Goal: Transaction & Acquisition: Purchase product/service

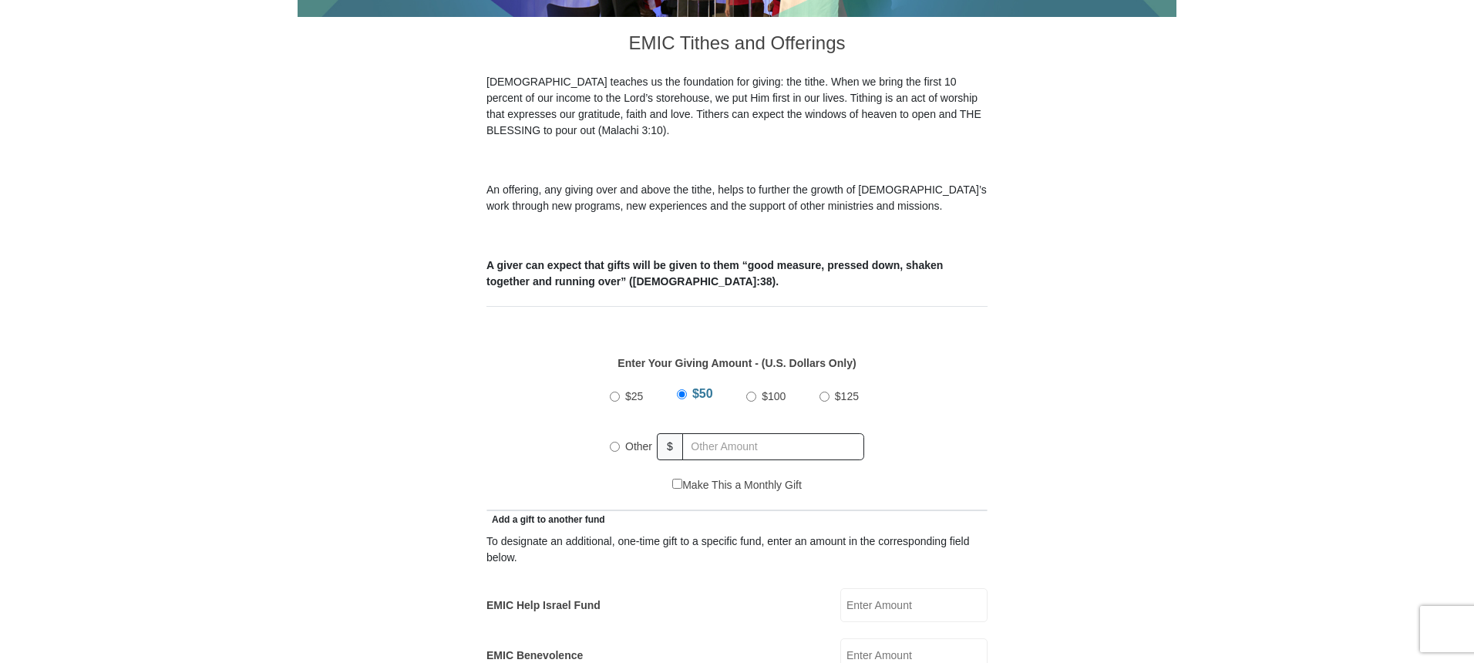
scroll to position [482, 0]
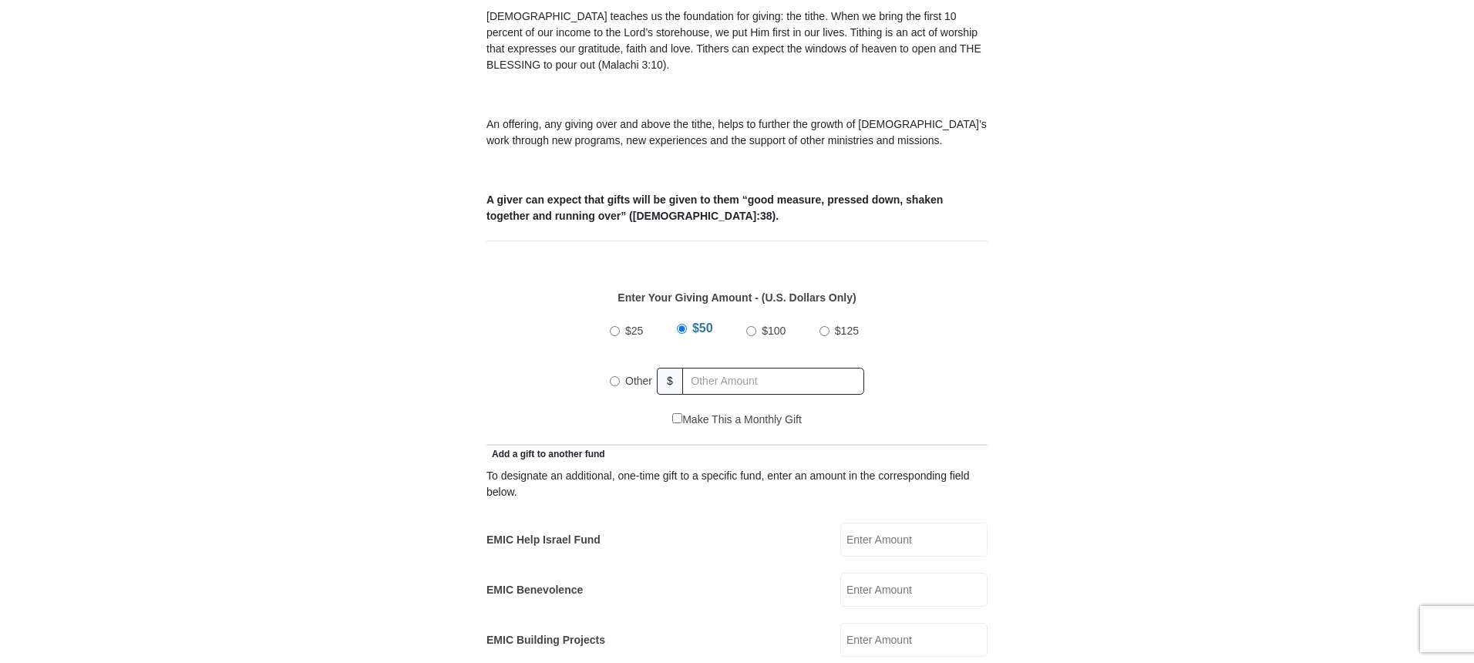
click at [614, 326] on input "$25" at bounding box center [615, 331] width 10 height 10
radio input "true"
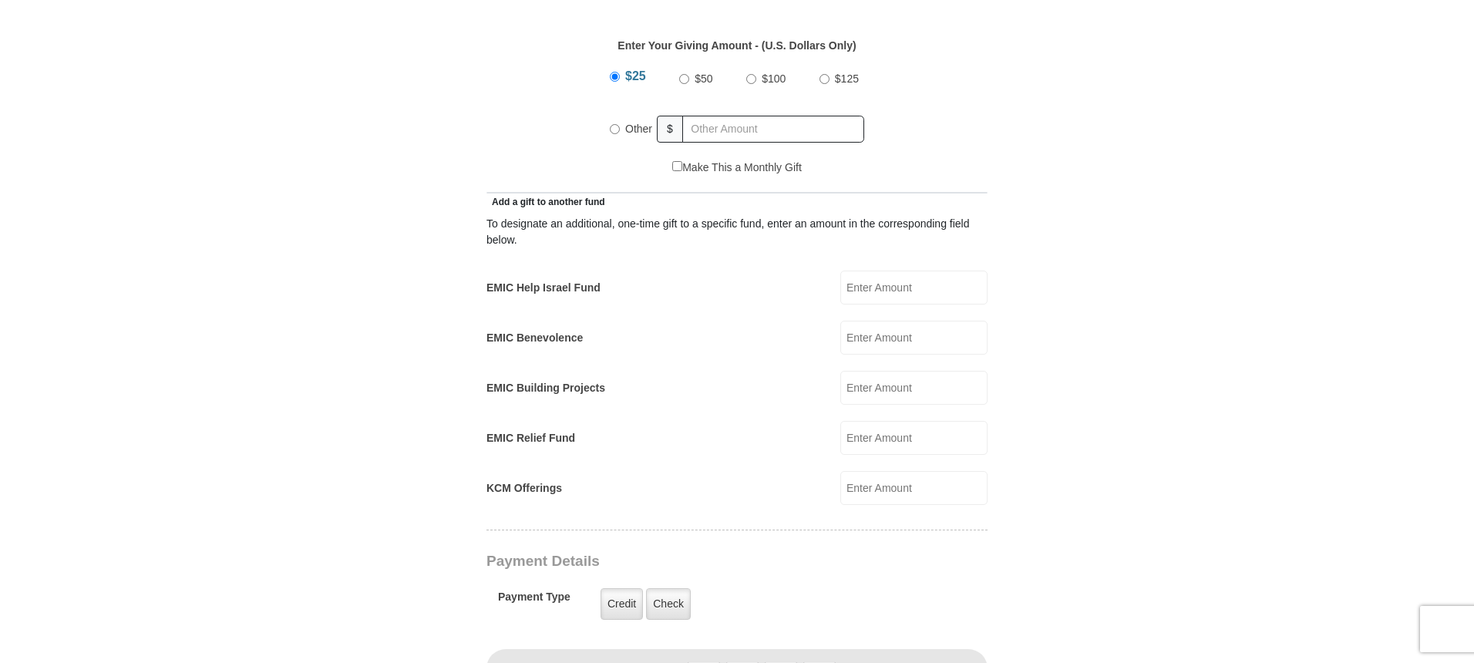
scroll to position [733, 0]
click at [617, 72] on input "$25" at bounding box center [615, 77] width 10 height 10
click at [614, 125] on input "Other" at bounding box center [615, 130] width 10 height 10
radio input "true"
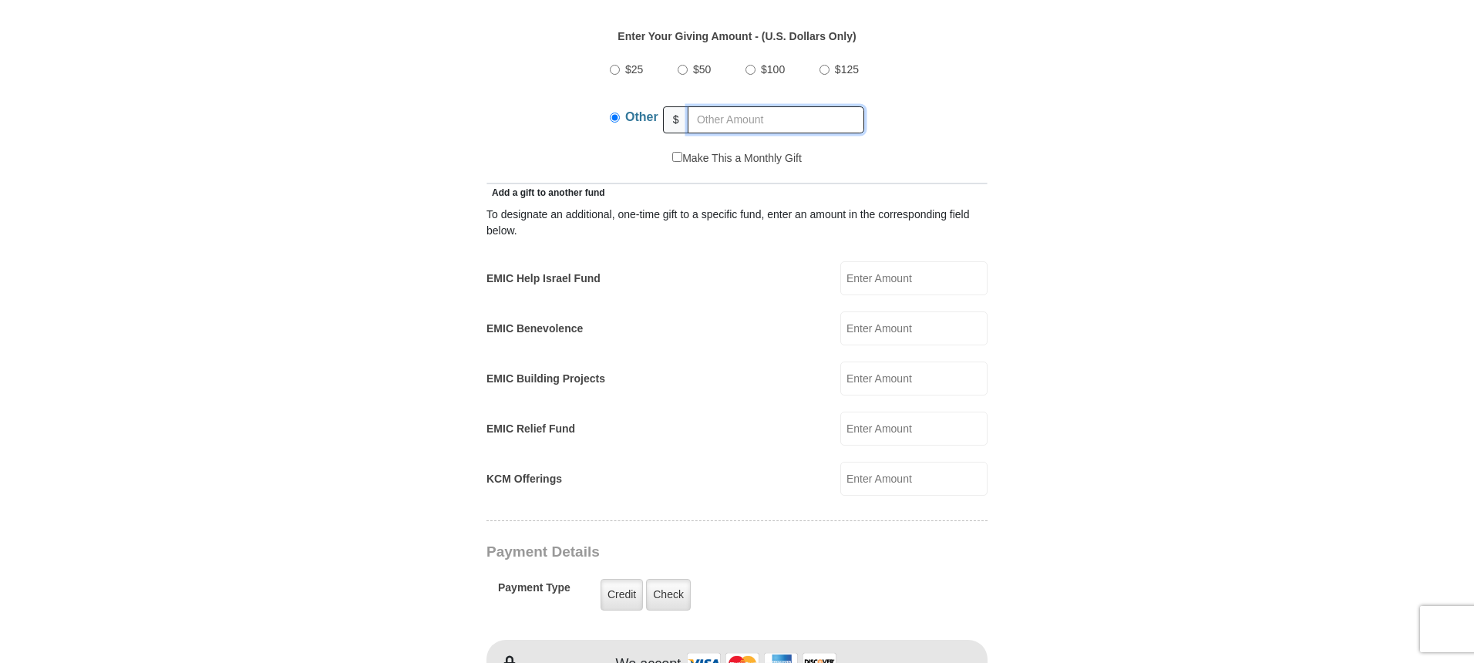
scroll to position [739, 0]
click at [875, 366] on input "EMIC Building Projects" at bounding box center [913, 382] width 147 height 34
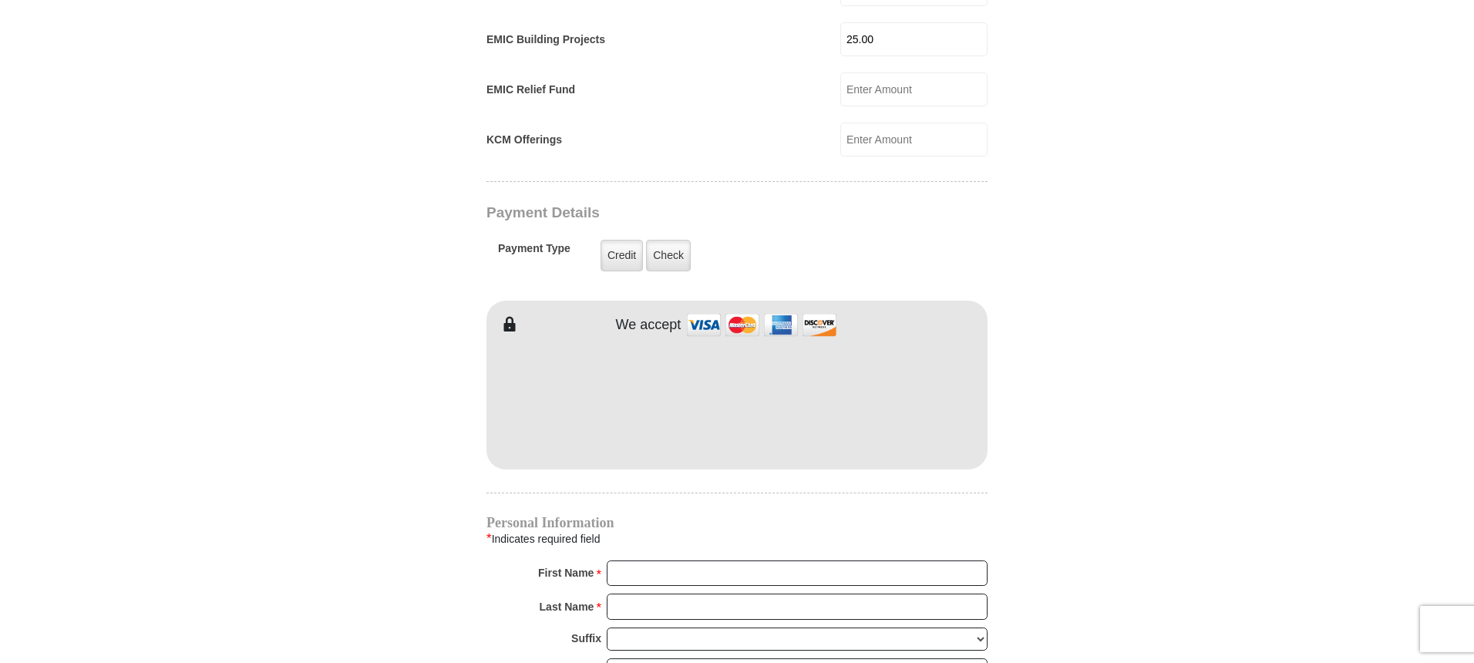
scroll to position [1095, 0]
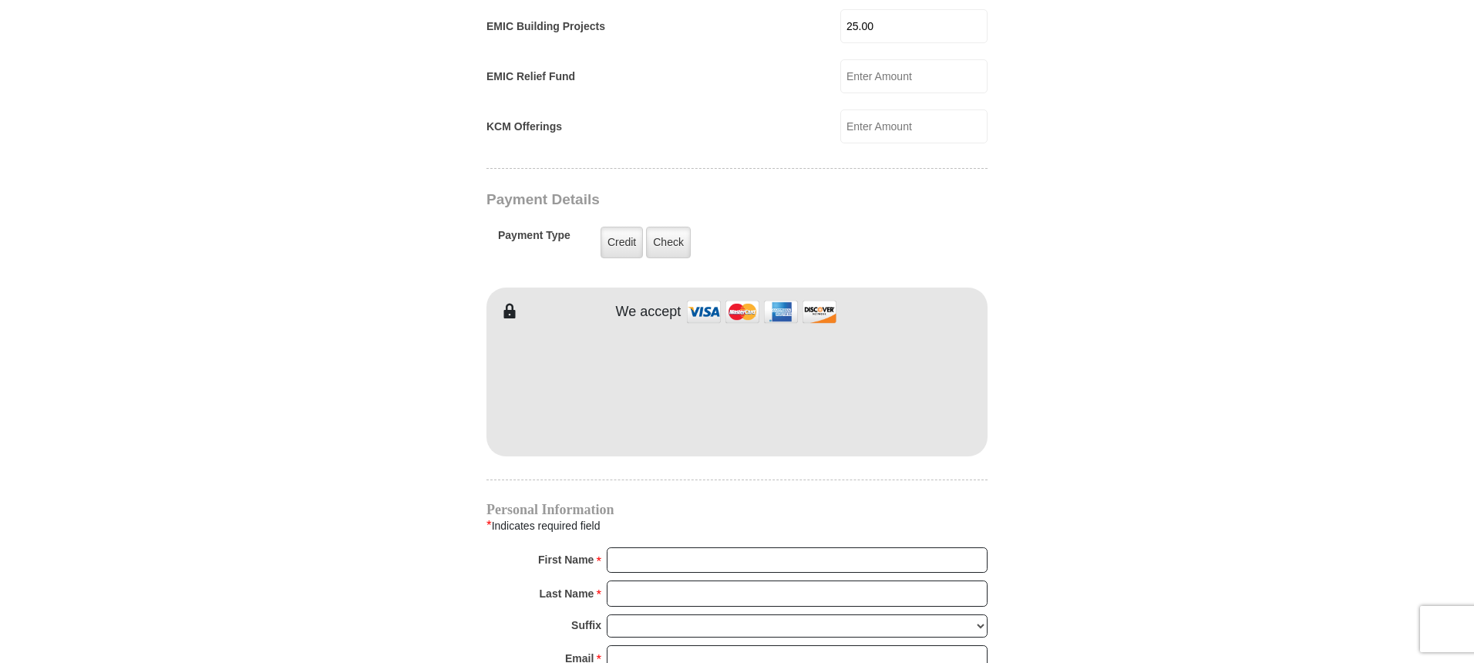
type input "25.00"
click at [664, 546] on input "First Name *" at bounding box center [797, 559] width 381 height 26
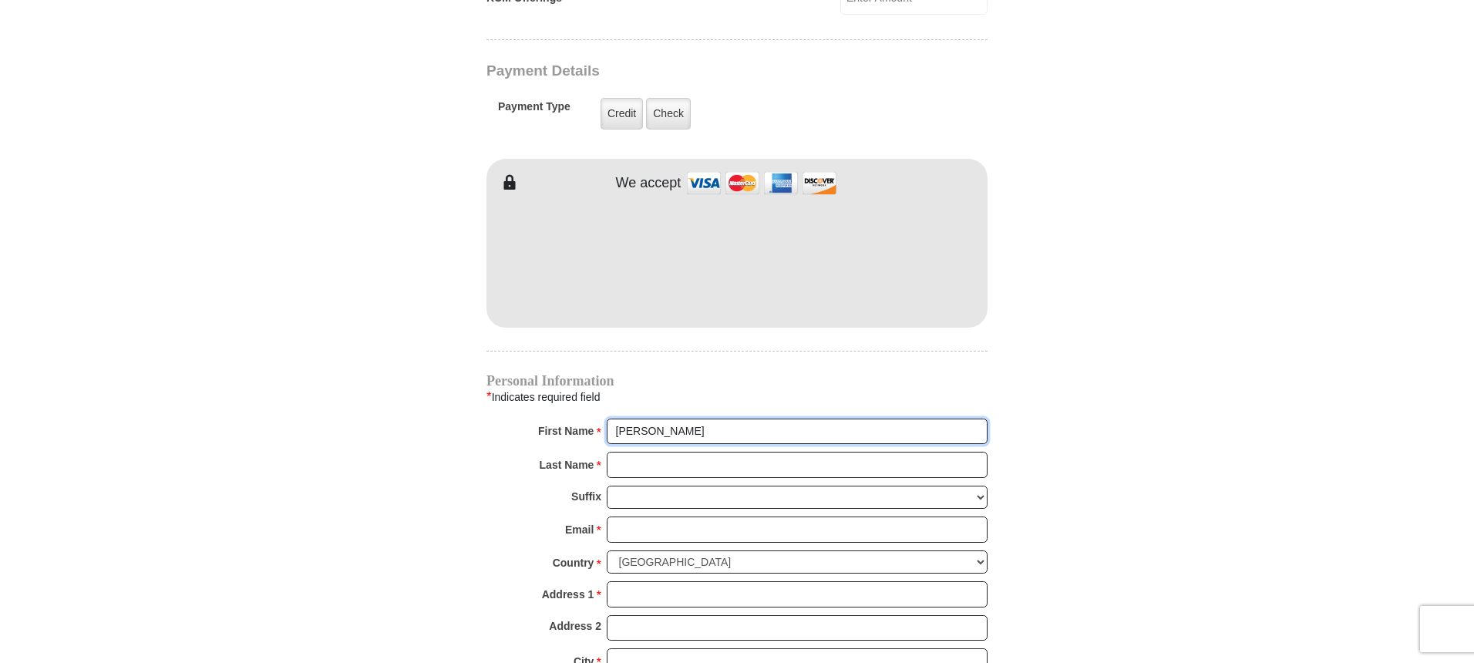
scroll to position [1229, 0]
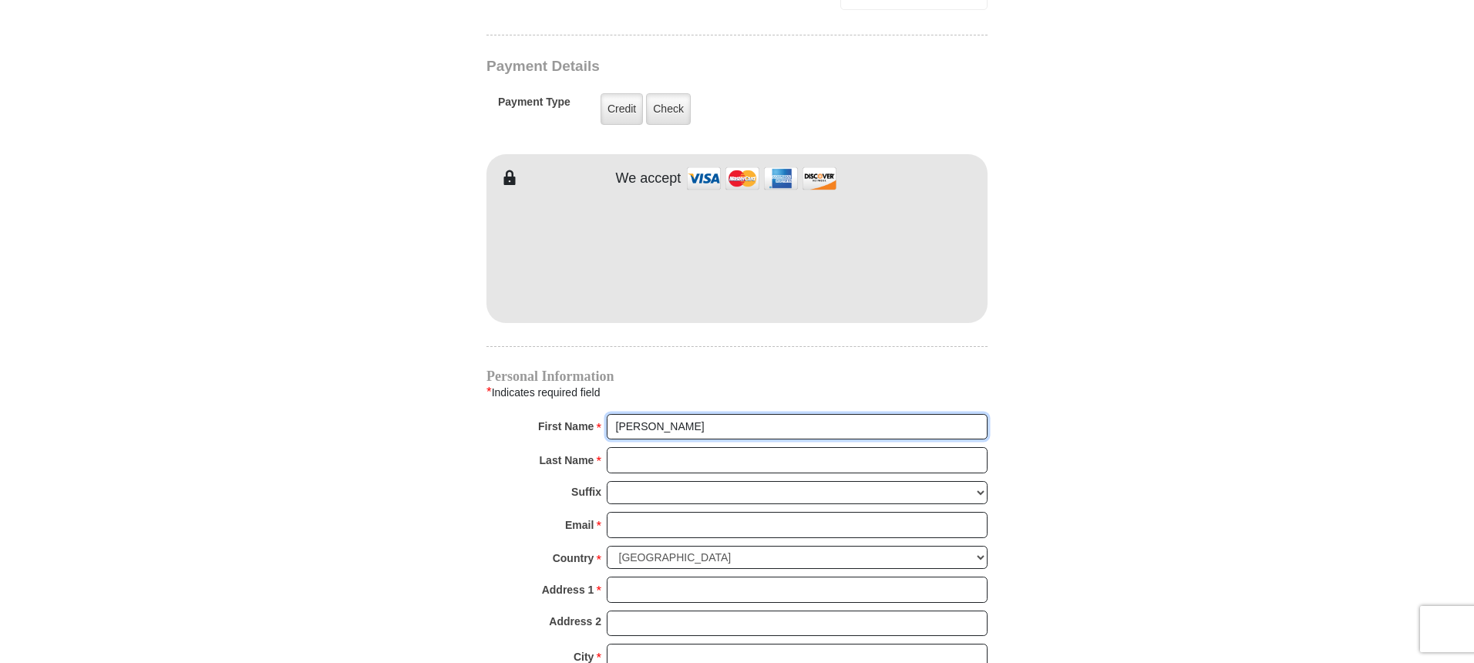
type input "Debra"
click at [640, 447] on input "Last Name *" at bounding box center [797, 460] width 381 height 26
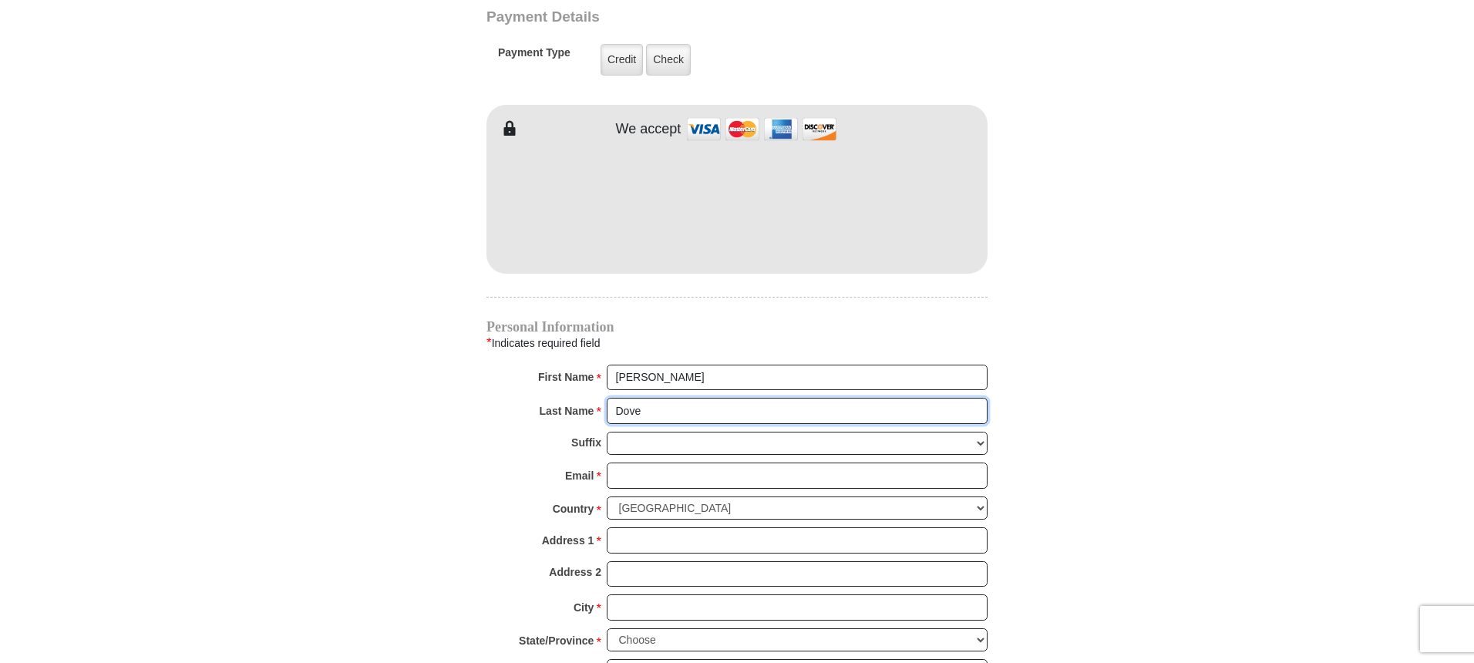
scroll to position [1279, 0]
type input "Dove"
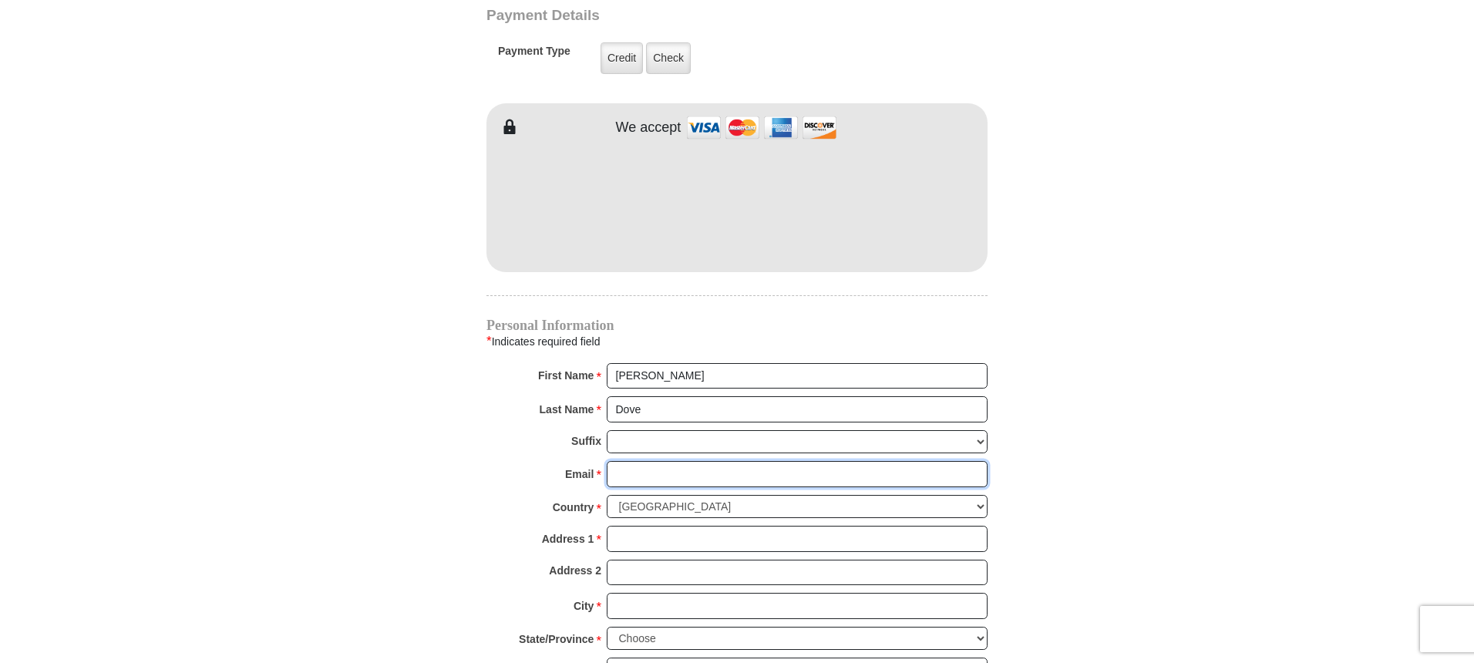
click at [633, 461] on input "Email *" at bounding box center [797, 474] width 381 height 26
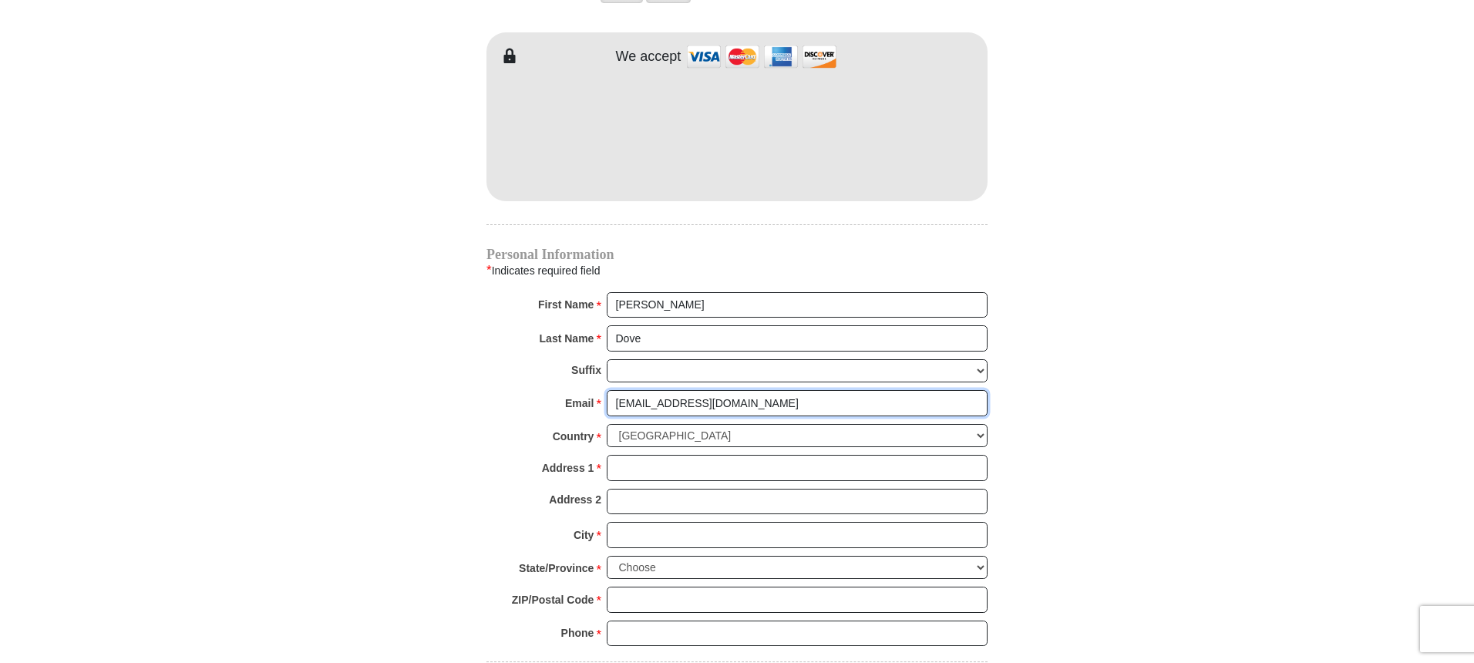
scroll to position [1353, 0]
type input "ddove324@gmail.com"
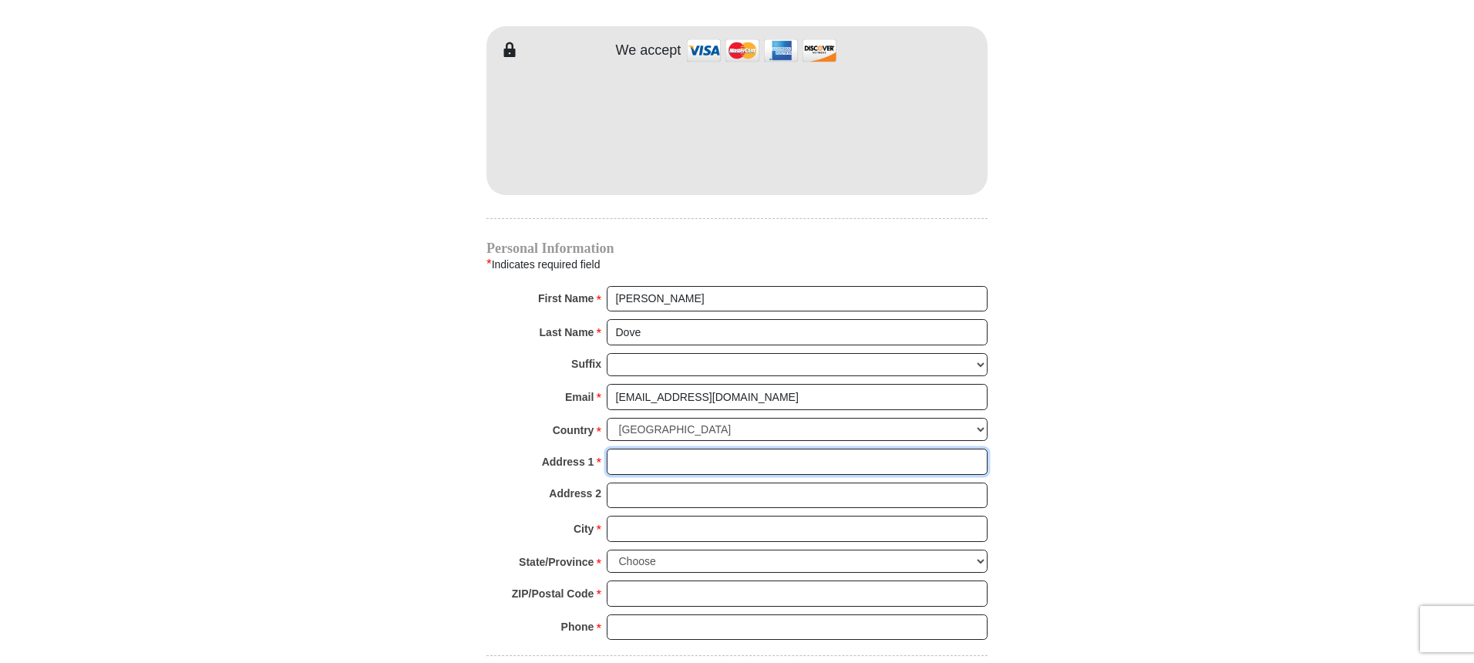
click at [624, 452] on input "Address 1 *" at bounding box center [797, 462] width 381 height 26
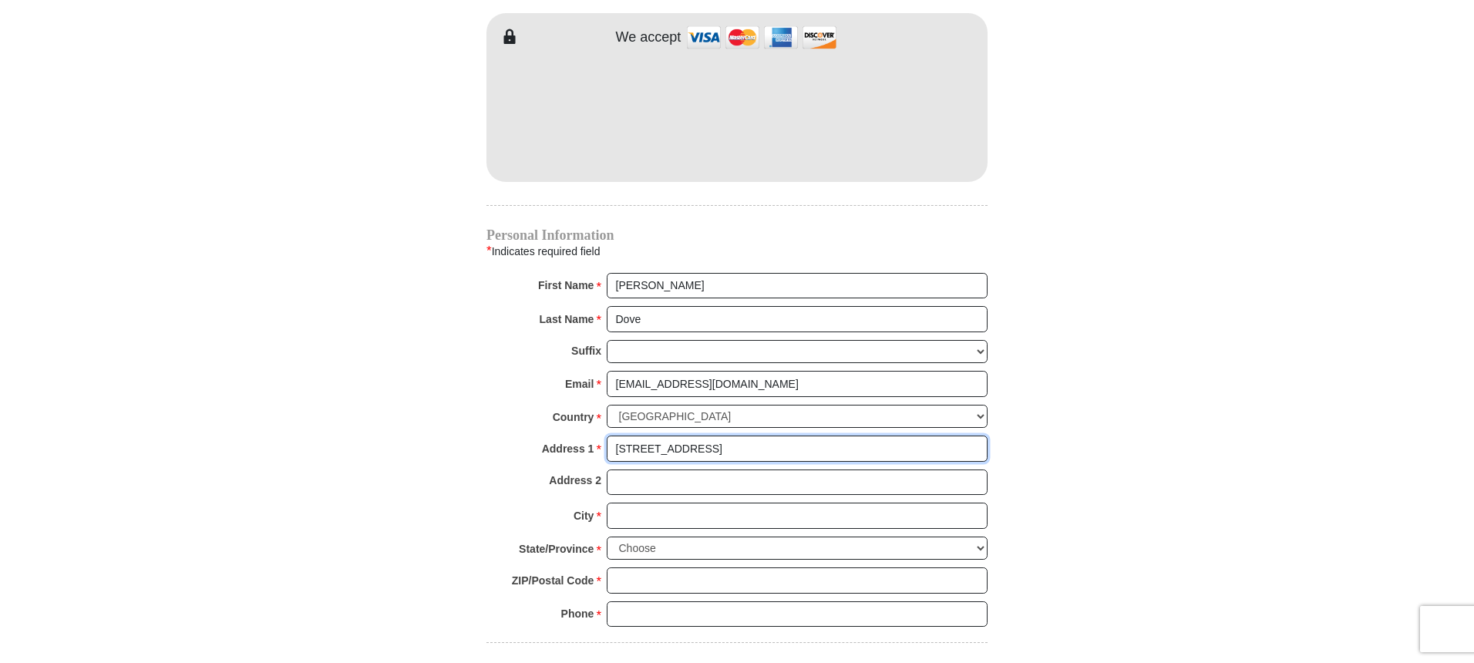
type input "1661 W Glenhurst Dr NW"
click at [621, 503] on input "City *" at bounding box center [797, 516] width 381 height 26
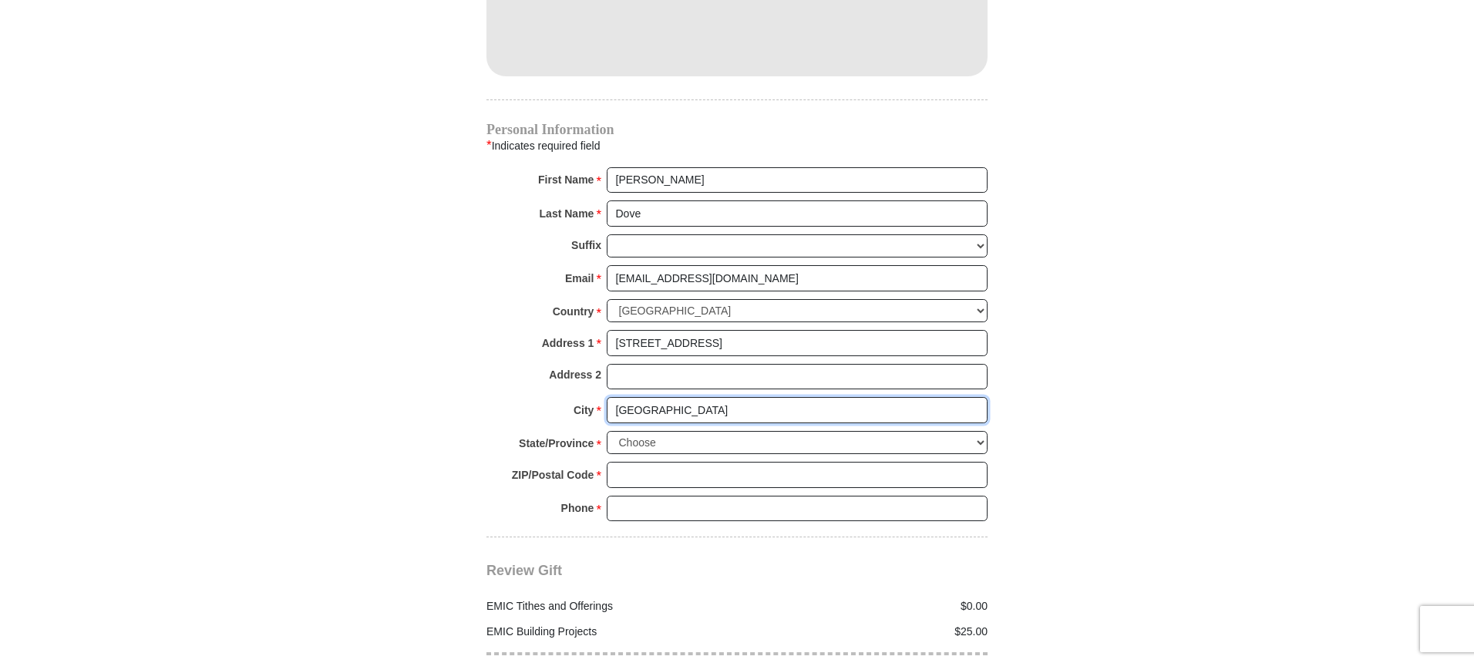
scroll to position [1481, 0]
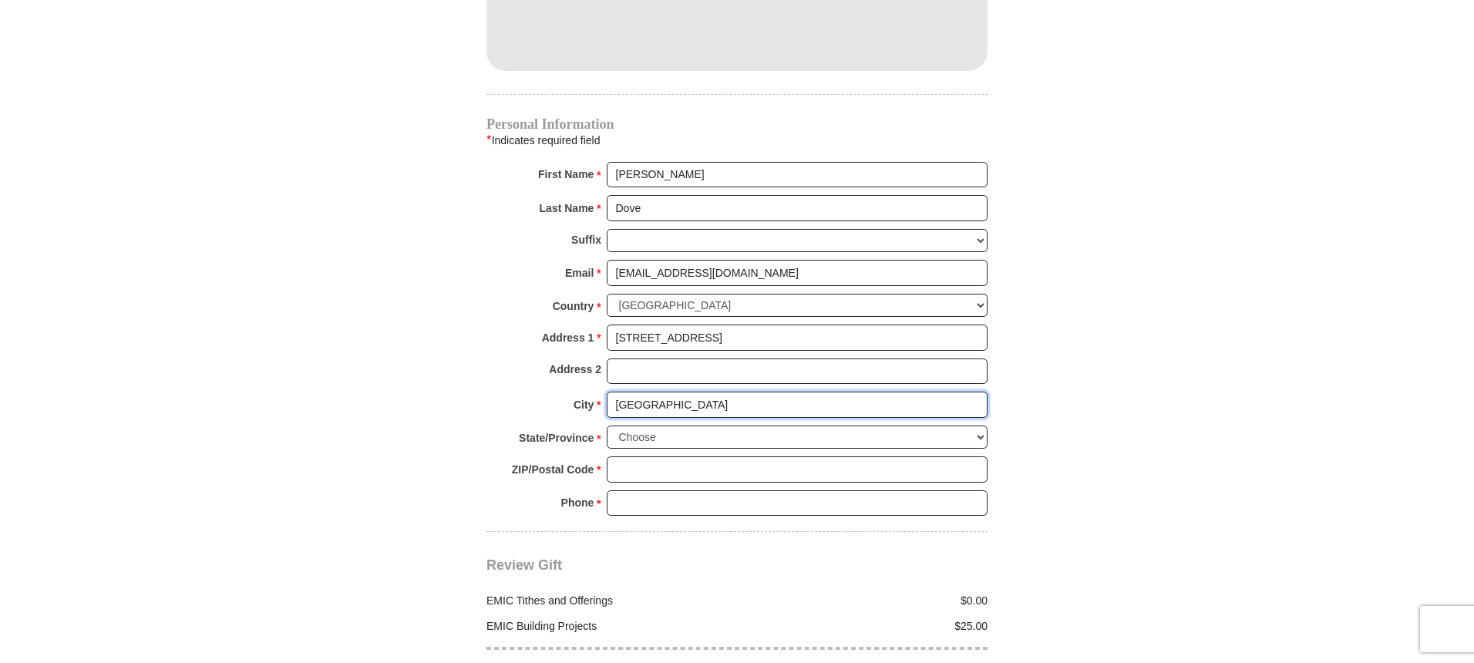
type input "Lancaster"
click at [983, 425] on select "Choose Alabama Alaska American Samoa Arizona Arkansas Armed Forces Americas Arm…" at bounding box center [797, 437] width 381 height 24
select select "OH"
click at [629, 456] on input "ZIP/Postal Code *" at bounding box center [797, 469] width 381 height 26
type input "43130"
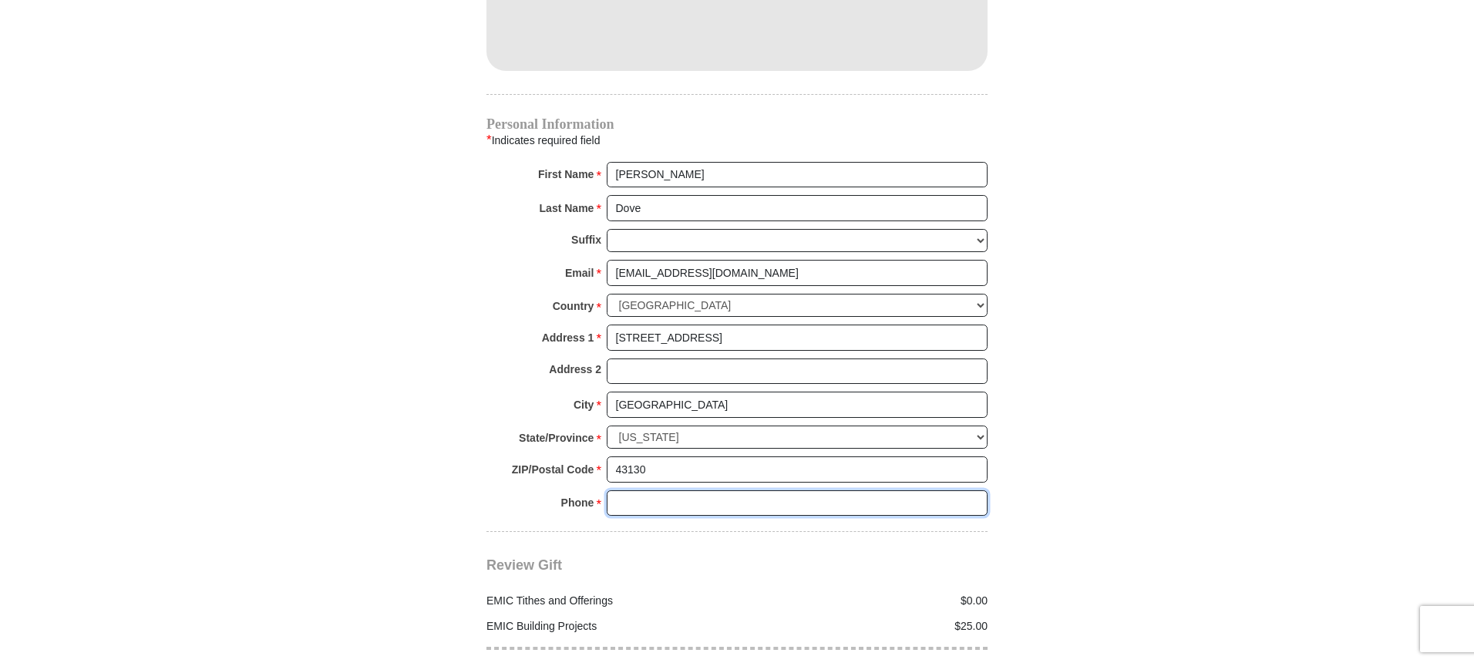
click at [635, 490] on input "Phone * *" at bounding box center [797, 503] width 381 height 26
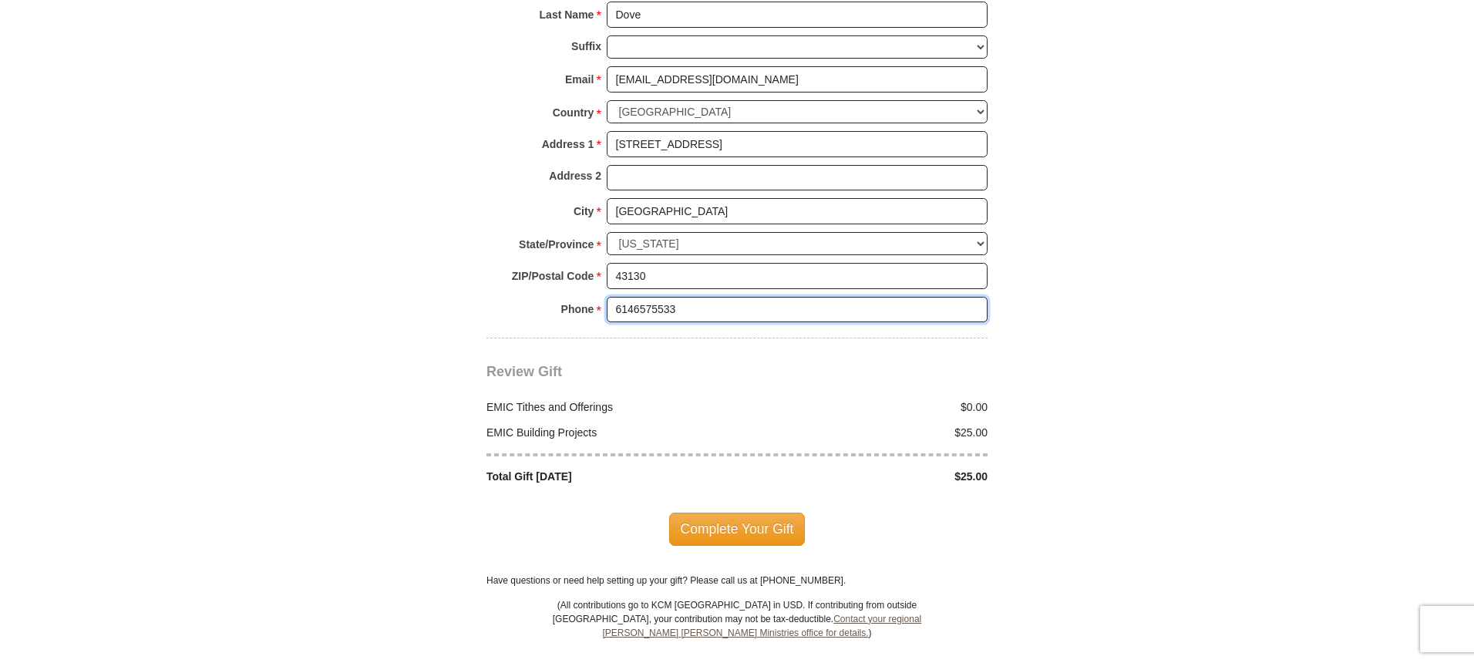
scroll to position [1675, 0]
type input "6146575533"
click at [750, 514] on span "Complete Your Gift" at bounding box center [737, 528] width 136 height 32
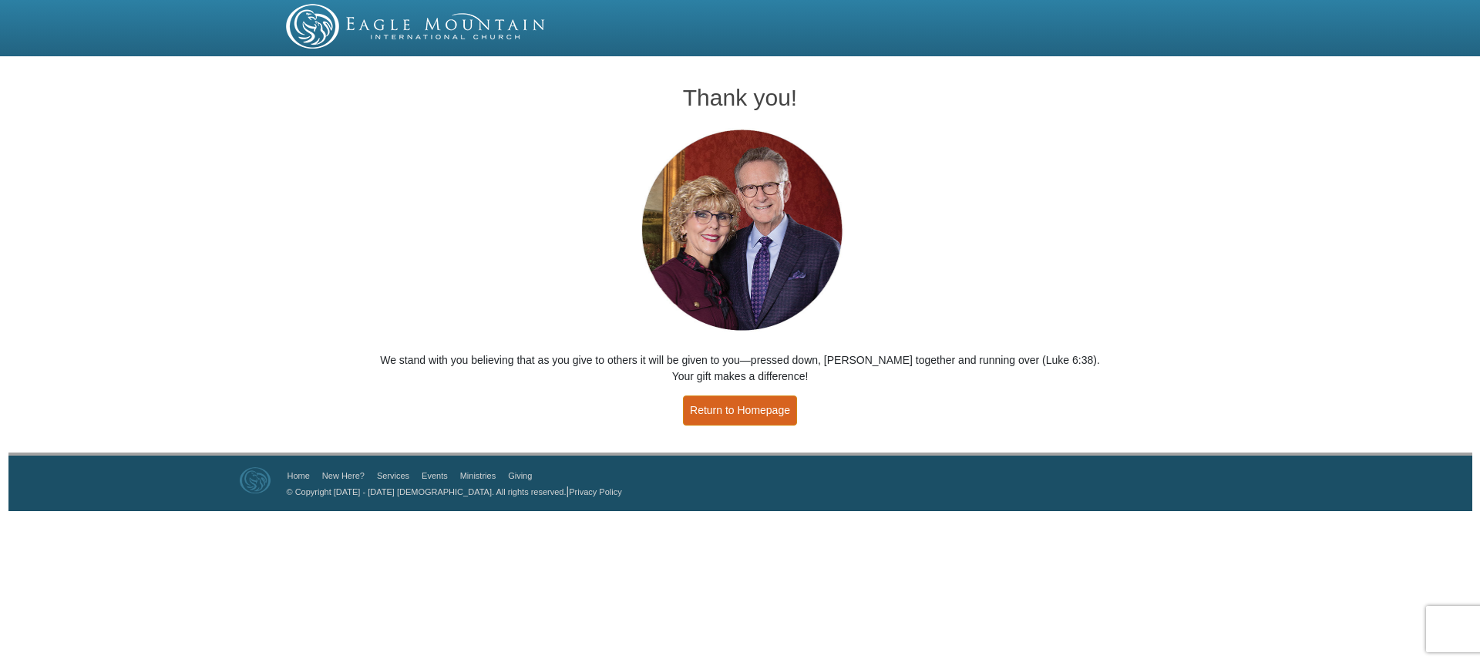
click at [749, 412] on link "Return to Homepage" at bounding box center [740, 410] width 114 height 30
